Goal: Task Accomplishment & Management: Manage account settings

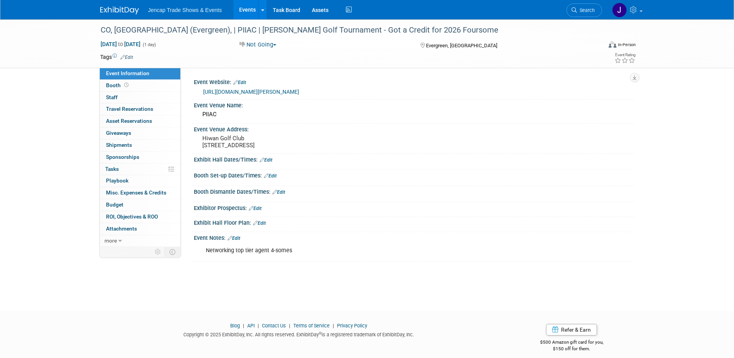
click at [247, 4] on link "Events" at bounding box center [247, 9] width 28 height 19
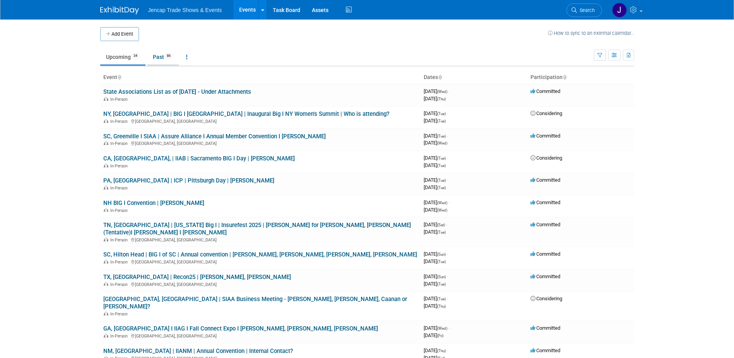
click at [154, 58] on link "Past 86" at bounding box center [163, 57] width 32 height 15
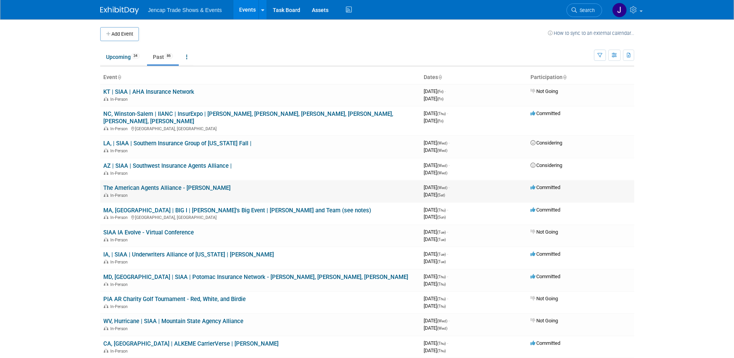
click at [172, 184] on link "The American Agents Alliance - [PERSON_NAME]" at bounding box center [166, 187] width 127 height 7
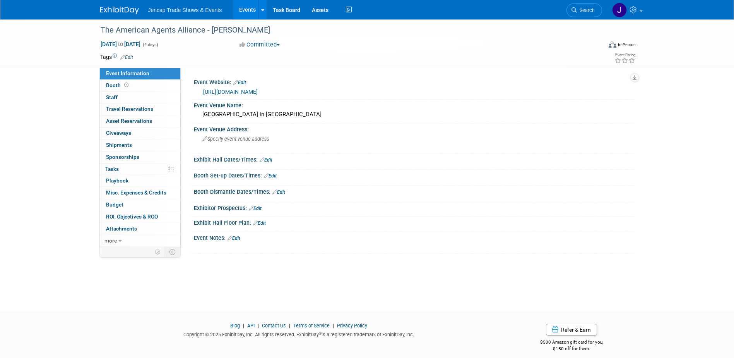
click at [237, 238] on link "Edit" at bounding box center [234, 237] width 13 height 5
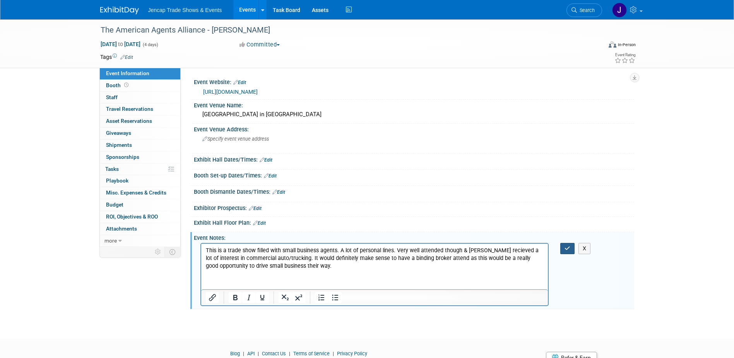
click at [568, 250] on icon "button" at bounding box center [568, 247] width 6 height 5
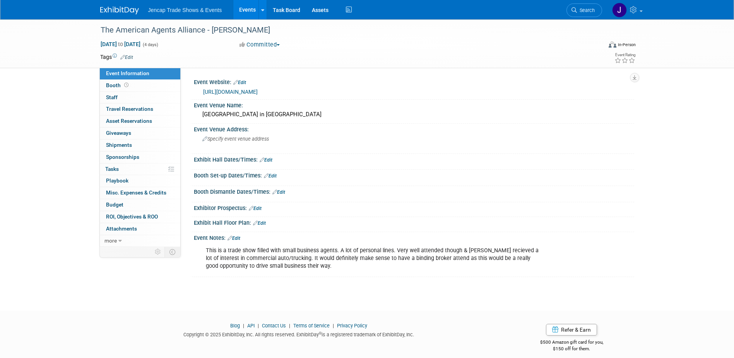
click at [238, 237] on link "Edit" at bounding box center [234, 237] width 13 height 5
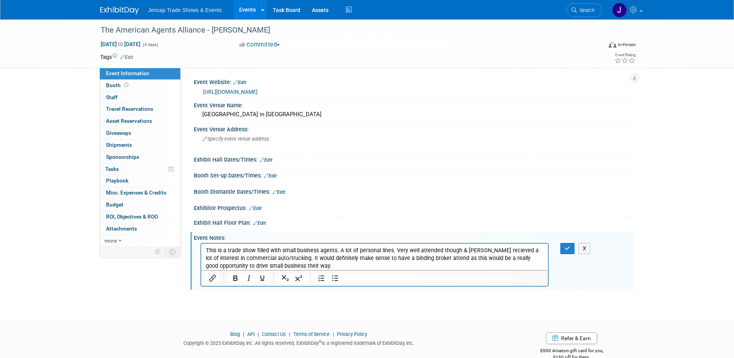
click at [321, 267] on p "This is a trade show filled with small business agents. A lot of personal lines…" at bounding box center [375, 258] width 338 height 23
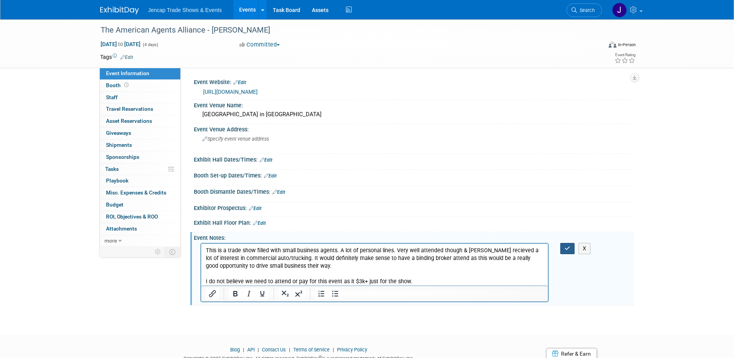
click at [570, 248] on icon "button" at bounding box center [568, 247] width 6 height 5
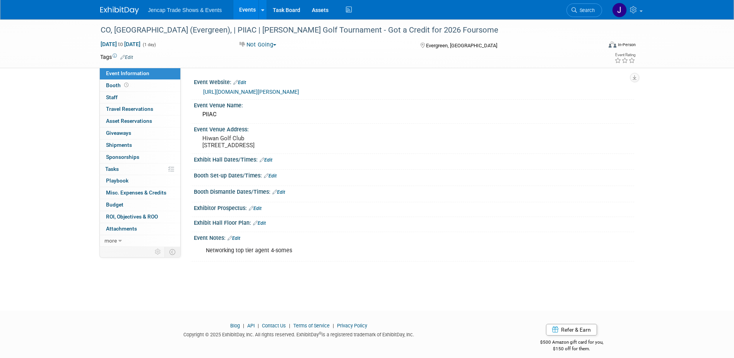
click at [244, 8] on link "Events" at bounding box center [247, 9] width 28 height 19
